Goal: Find specific page/section: Find specific page/section

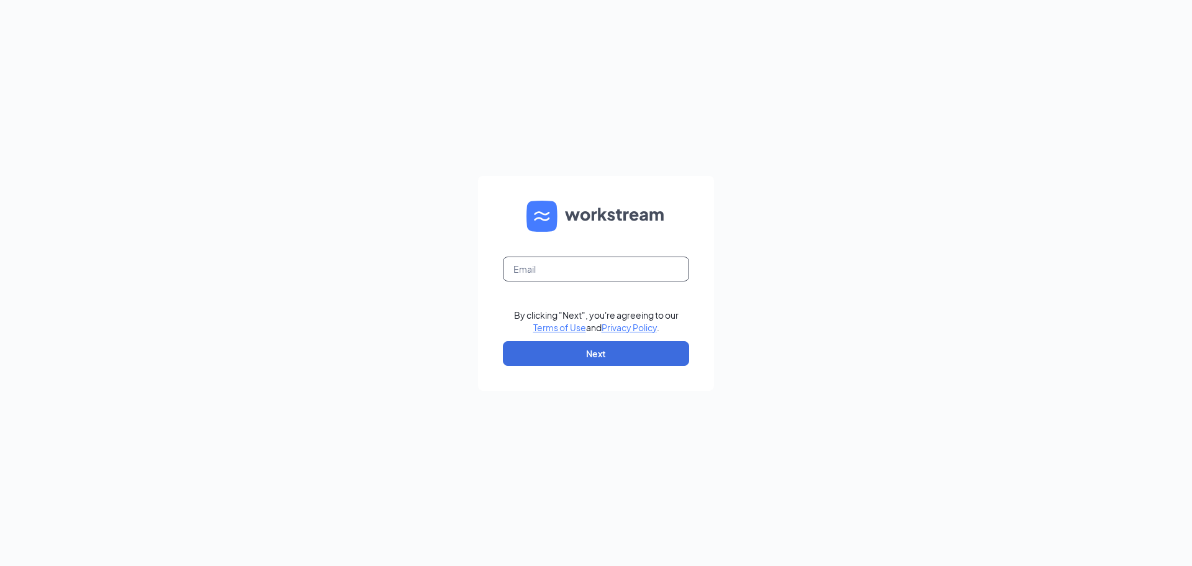
click at [617, 271] on input "text" at bounding box center [596, 268] width 186 height 25
type input "rebeccaswanson@bleedblue.net"
click at [629, 351] on button "Next" at bounding box center [596, 353] width 186 height 25
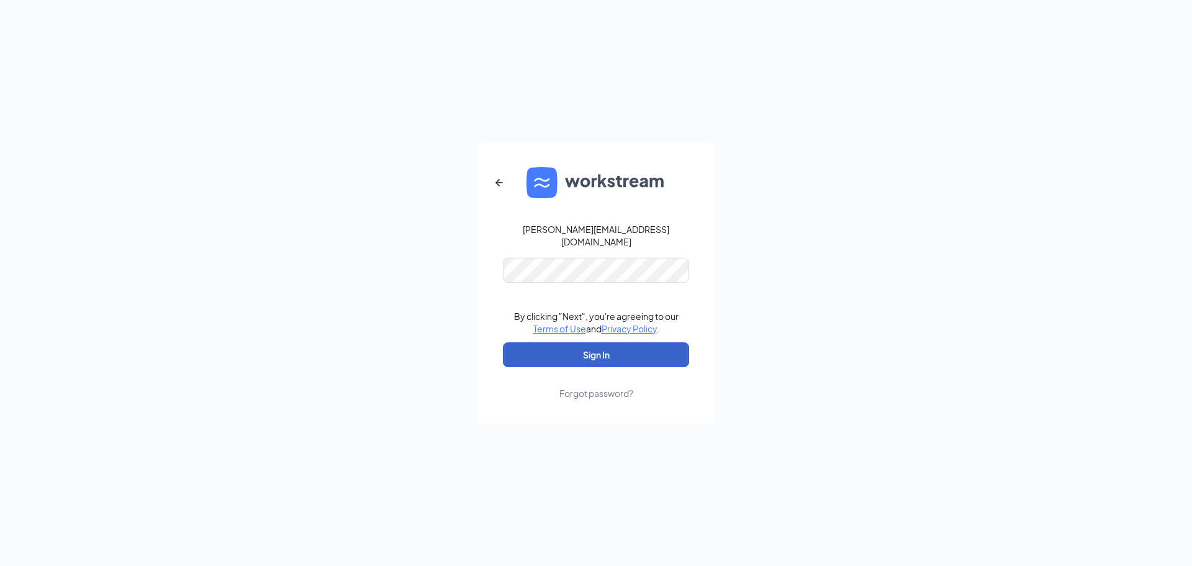
click at [613, 354] on button "Sign In" at bounding box center [596, 354] width 186 height 25
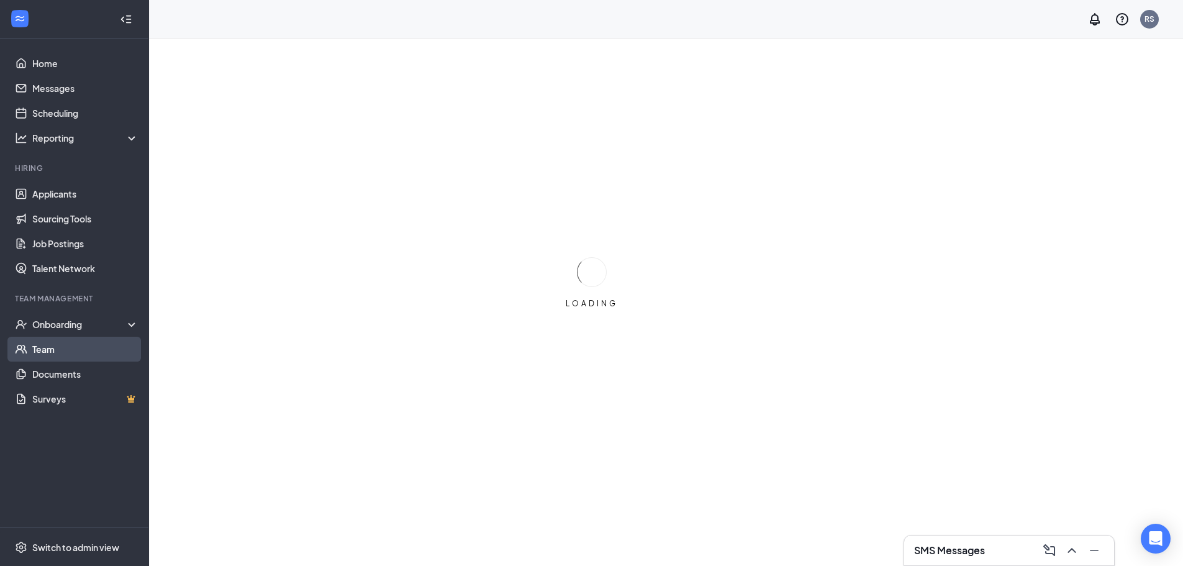
click at [52, 338] on link "Team" at bounding box center [85, 349] width 106 height 25
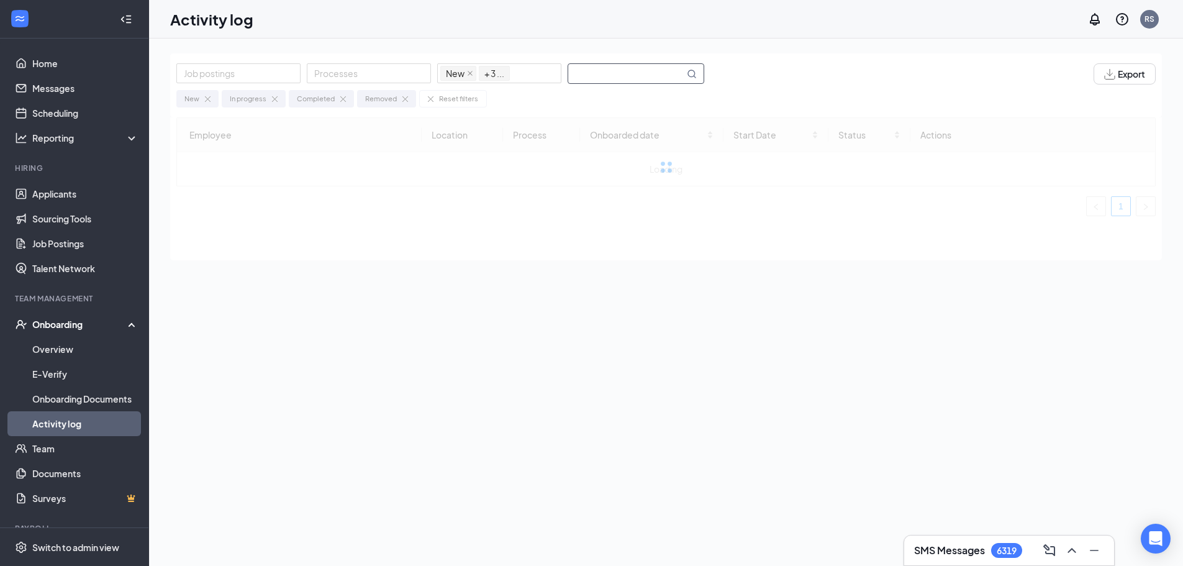
click at [633, 76] on input "text" at bounding box center [626, 73] width 116 height 19
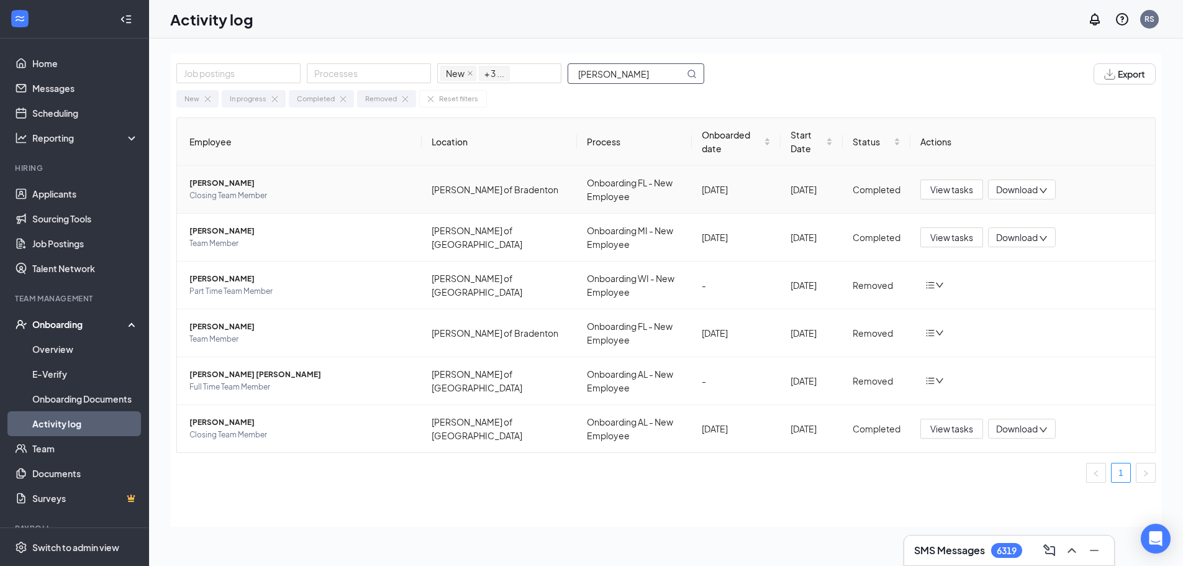
type input "[PERSON_NAME]"
click at [303, 194] on span "Closing Team Member" at bounding box center [300, 195] width 222 height 12
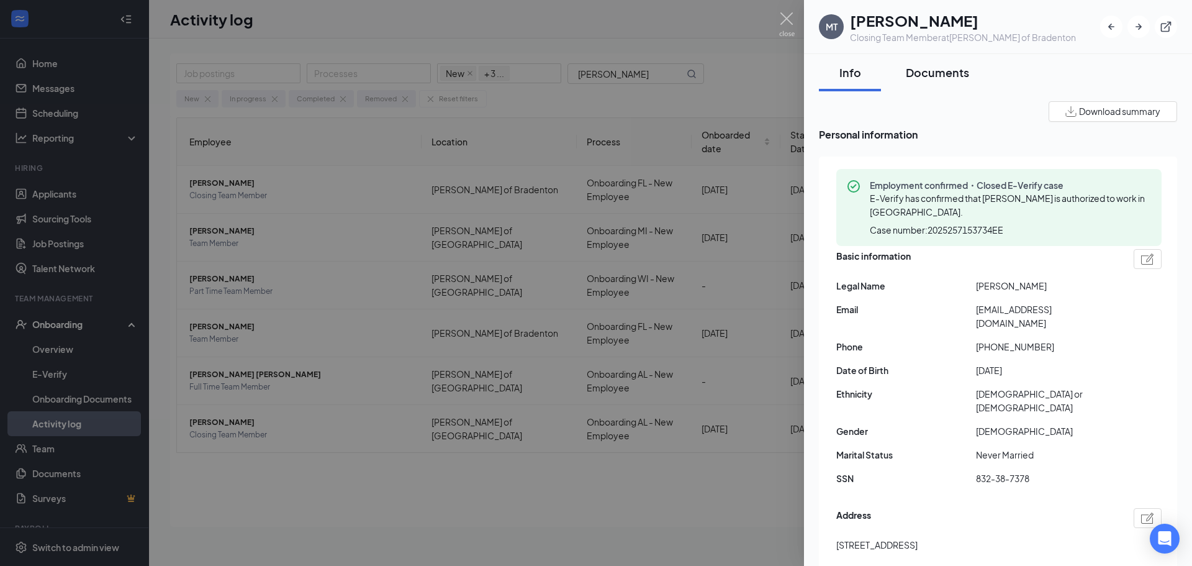
click at [944, 69] on div "Documents" at bounding box center [937, 73] width 63 height 16
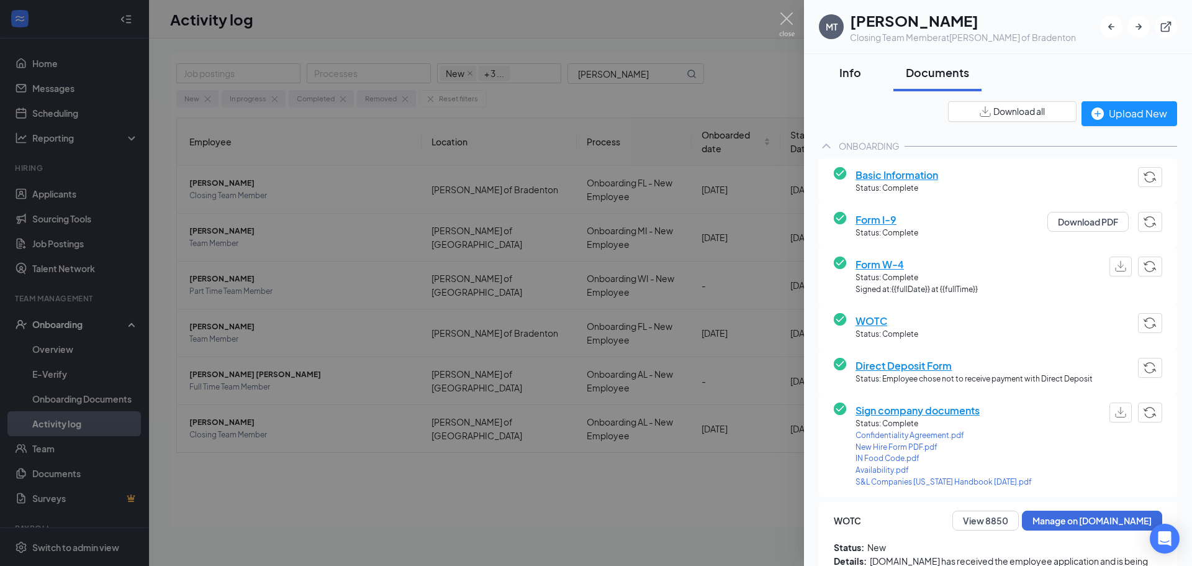
click at [850, 74] on div "Info" at bounding box center [849, 73] width 37 height 16
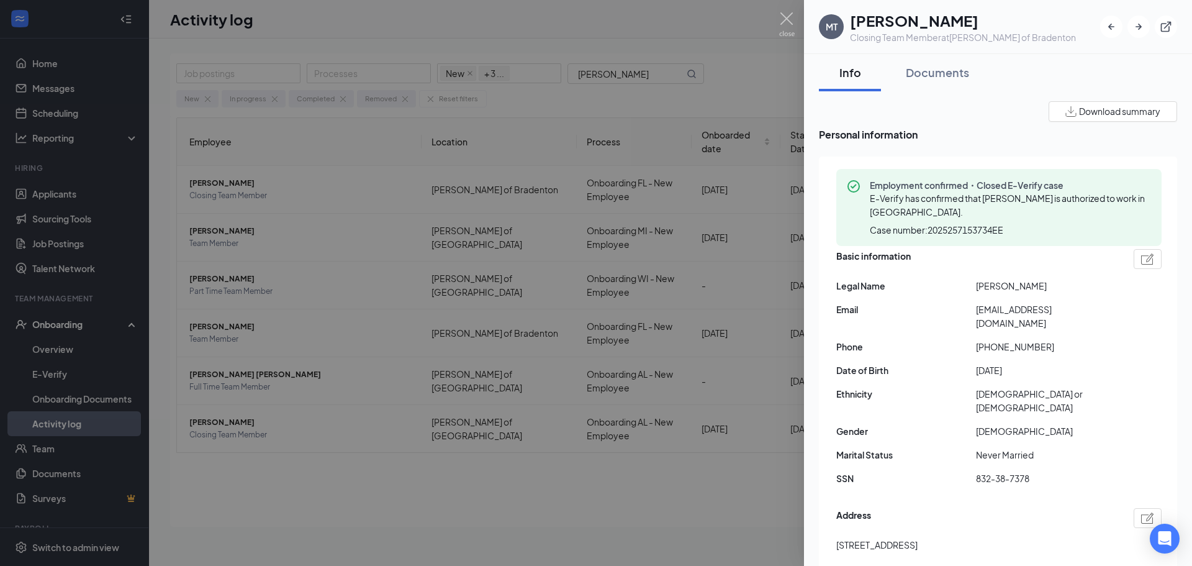
click at [791, 20] on img at bounding box center [787, 24] width 16 height 24
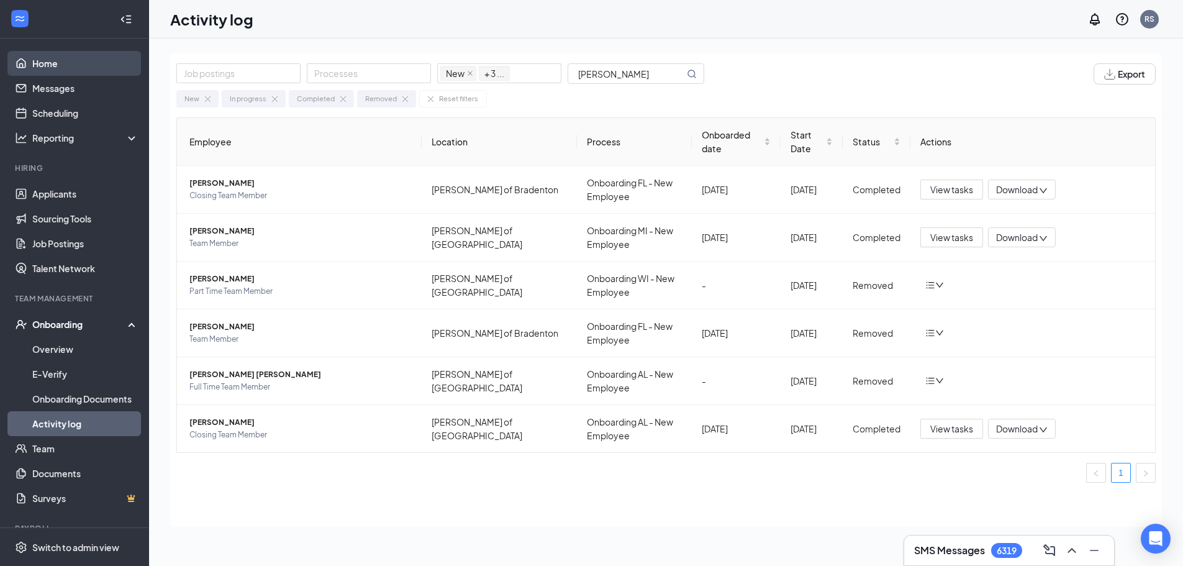
click at [39, 59] on link "Home" at bounding box center [85, 63] width 106 height 25
